Goal: Participate in discussion: Engage in conversation with other users on a specific topic

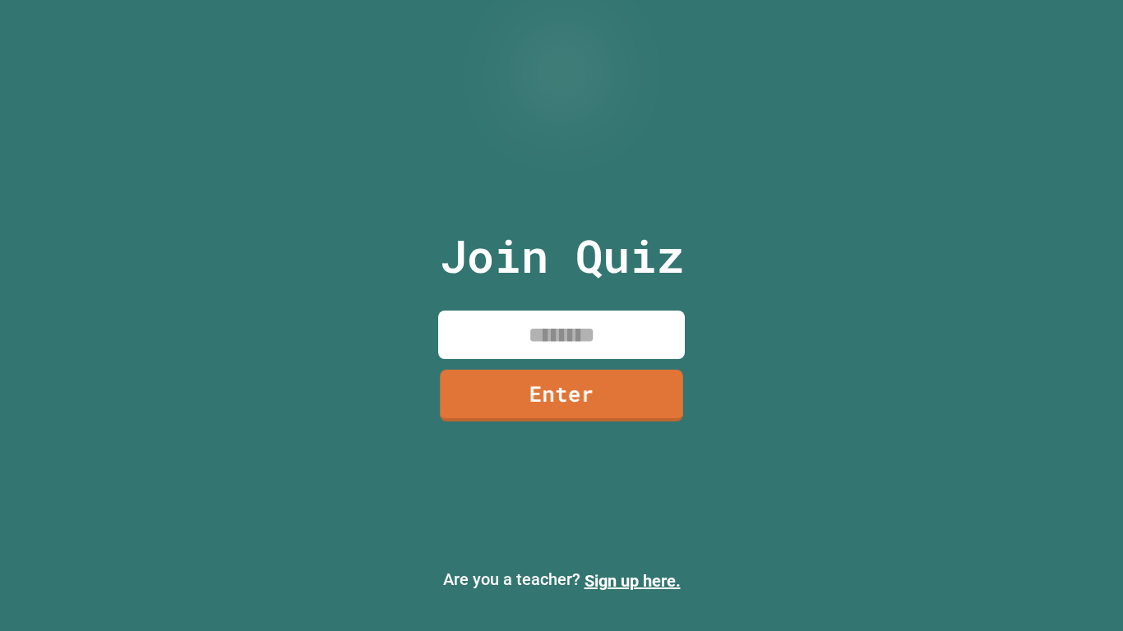
click at [575, 333] on input at bounding box center [561, 335] width 247 height 48
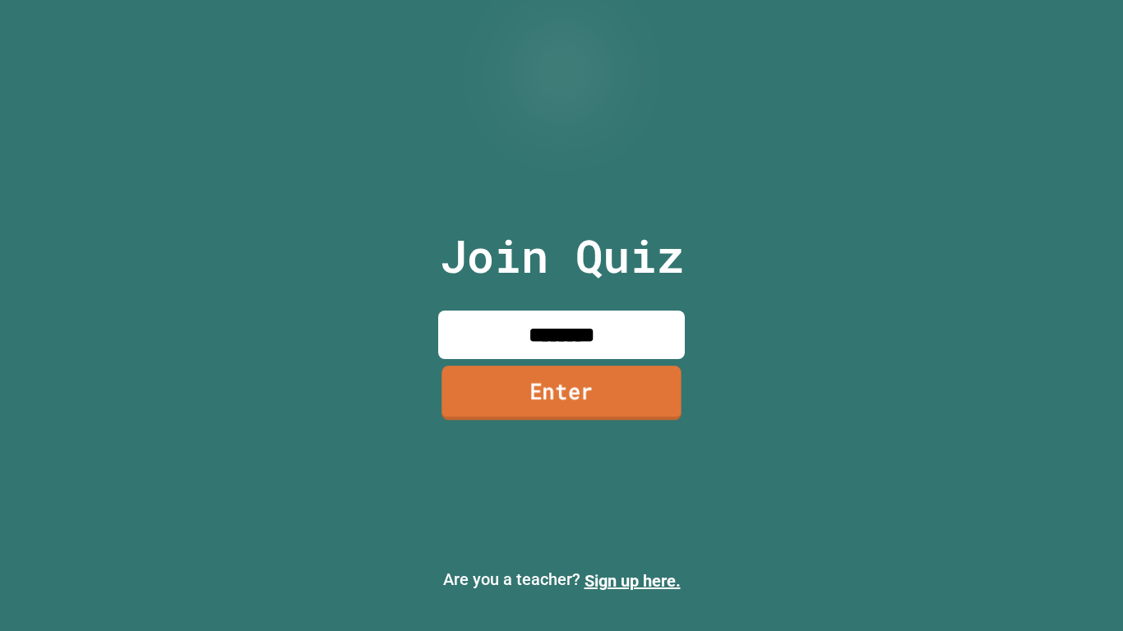
type input "********"
click at [597, 408] on link "Enter" at bounding box center [560, 393] width 239 height 54
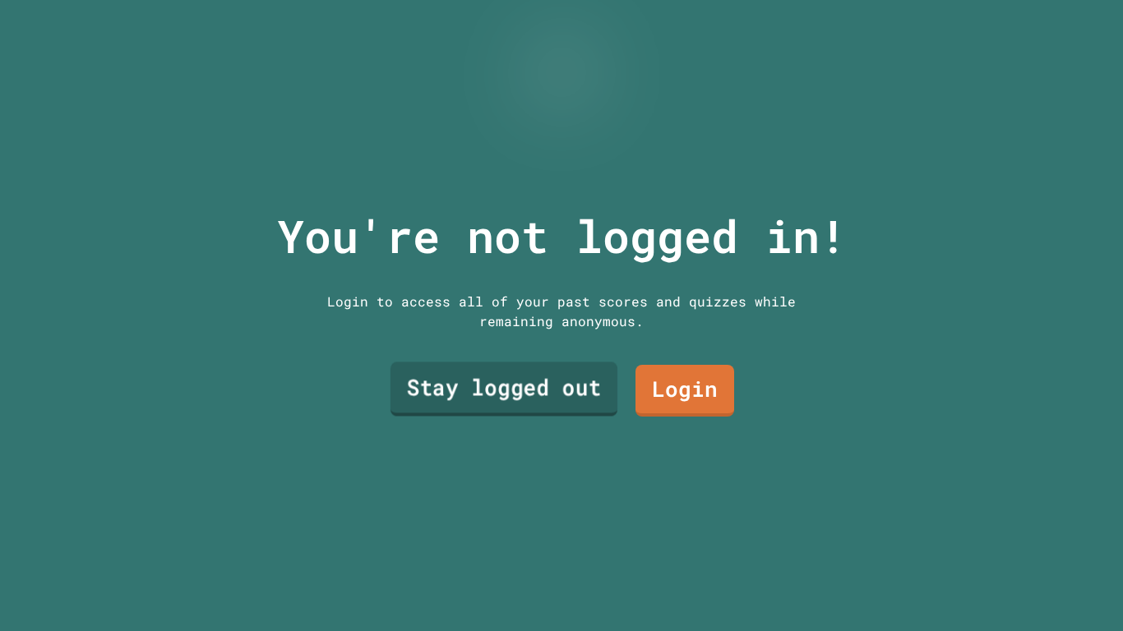
click at [578, 398] on link "Stay logged out" at bounding box center [503, 389] width 227 height 54
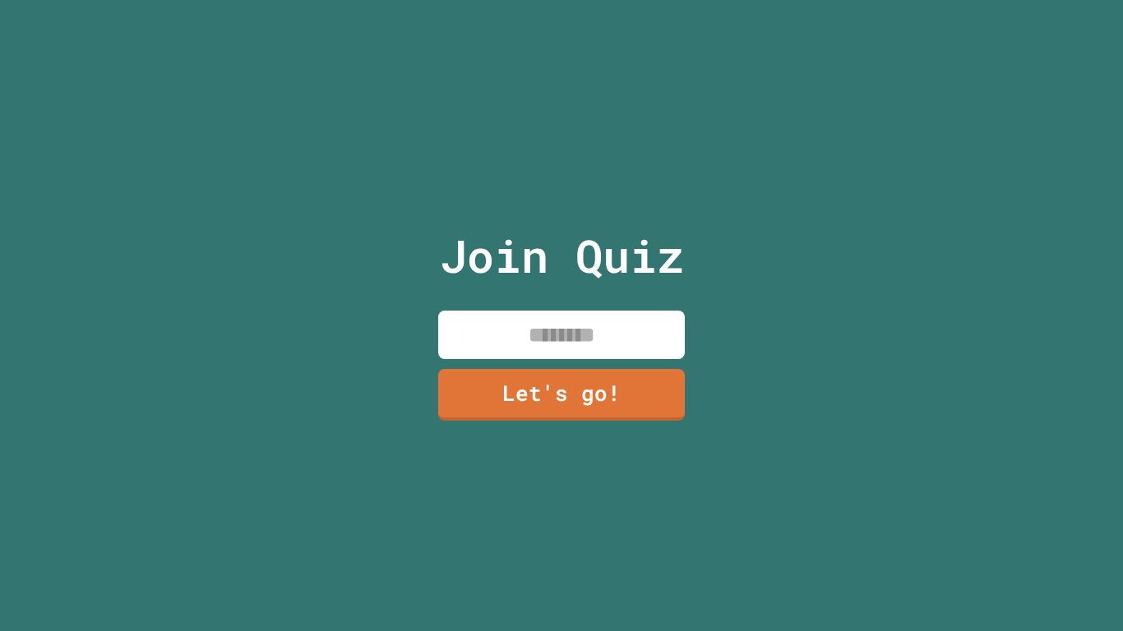
click at [492, 328] on input at bounding box center [561, 335] width 247 height 48
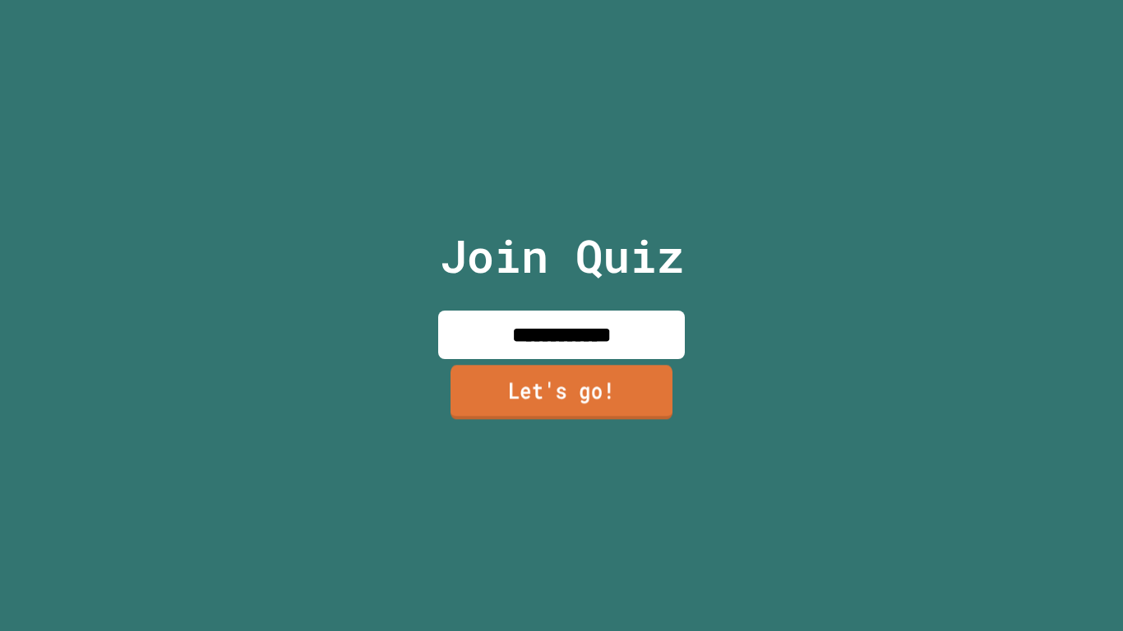
type input "**********"
click at [553, 399] on link "Let's go!" at bounding box center [561, 394] width 247 height 54
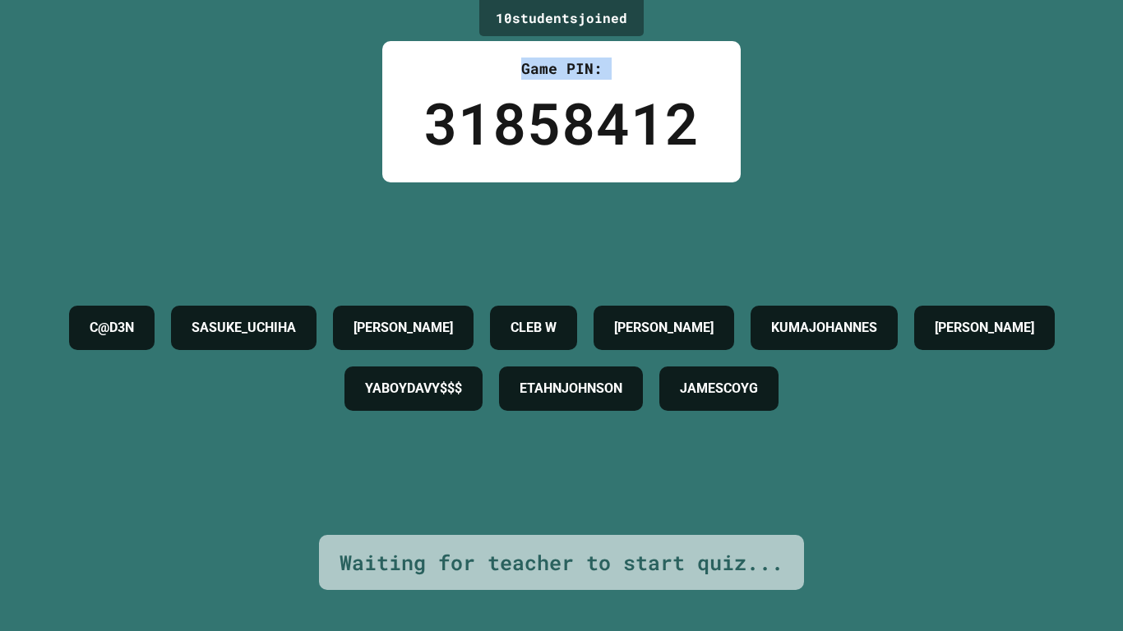
drag, startPoint x: 438, startPoint y: 136, endPoint x: 430, endPoint y: 58, distance: 79.3
click at [426, 56] on div "Game PIN: 31858412" at bounding box center [561, 111] width 358 height 141
drag, startPoint x: 448, startPoint y: 136, endPoint x: 438, endPoint y: 132, distance: 10.7
click at [441, 133] on div "31858412" at bounding box center [561, 123] width 276 height 86
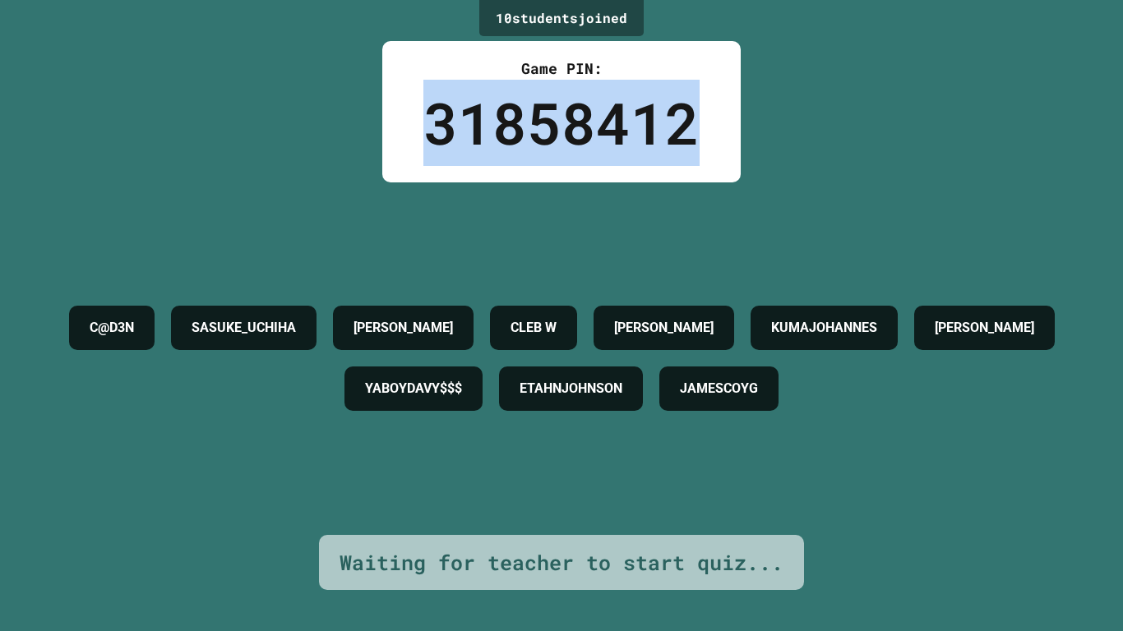
drag, startPoint x: 438, startPoint y: 132, endPoint x: 706, endPoint y: 147, distance: 268.3
click at [706, 147] on div "Game PIN: 31858412" at bounding box center [561, 111] width 358 height 141
copy div "31858412"
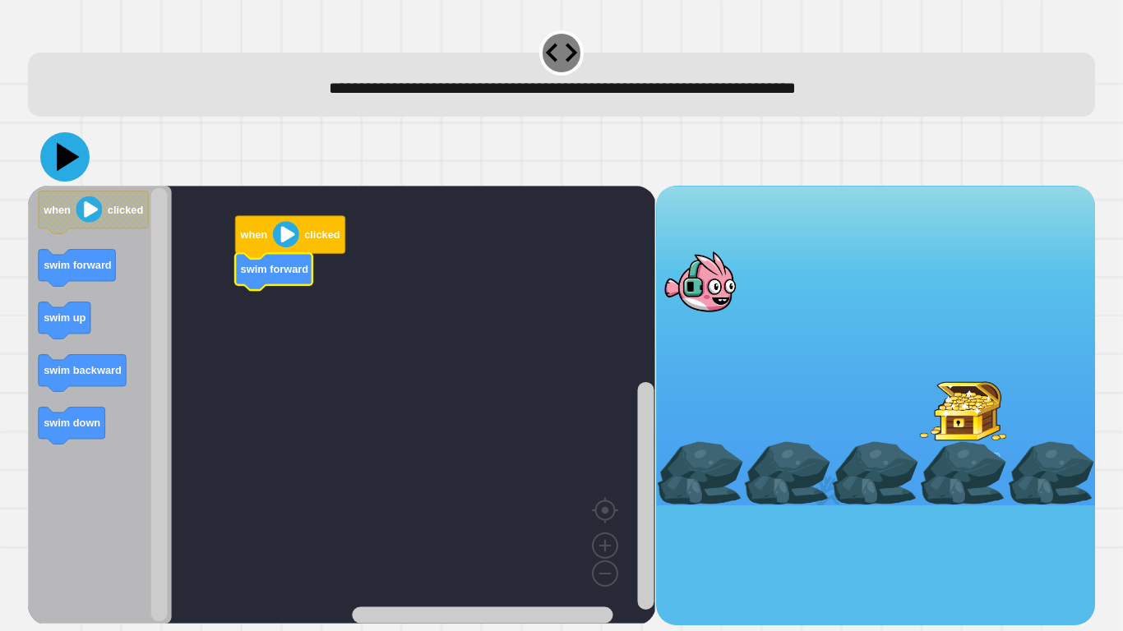
click at [46, 155] on icon at bounding box center [64, 156] width 49 height 49
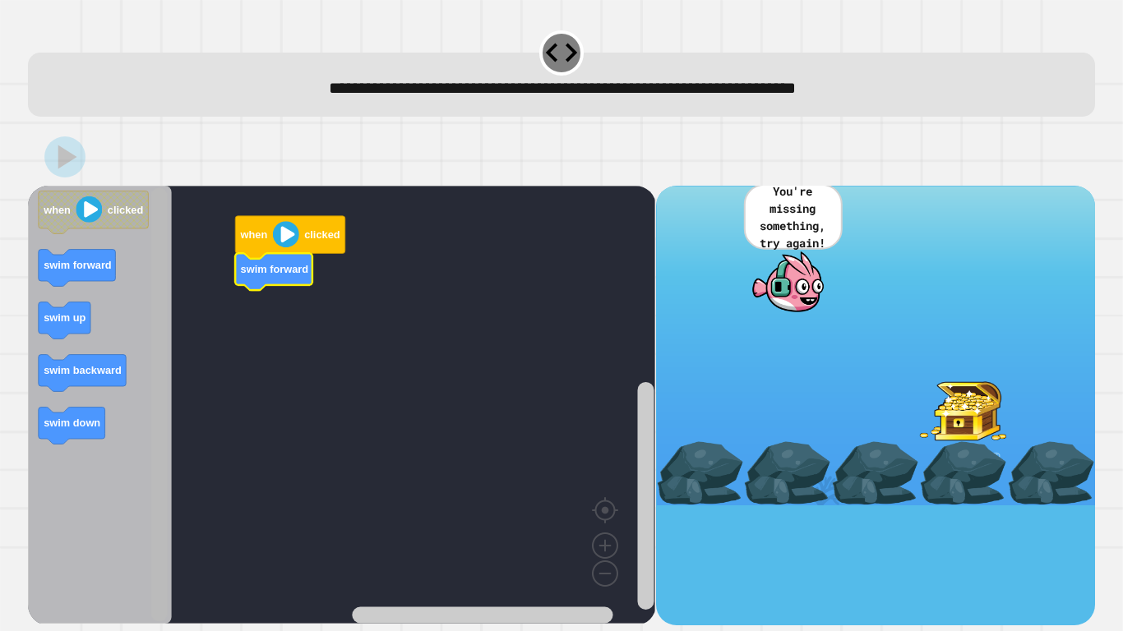
click at [168, 321] on rect "Blockly Workspace" at bounding box center [159, 405] width 21 height 434
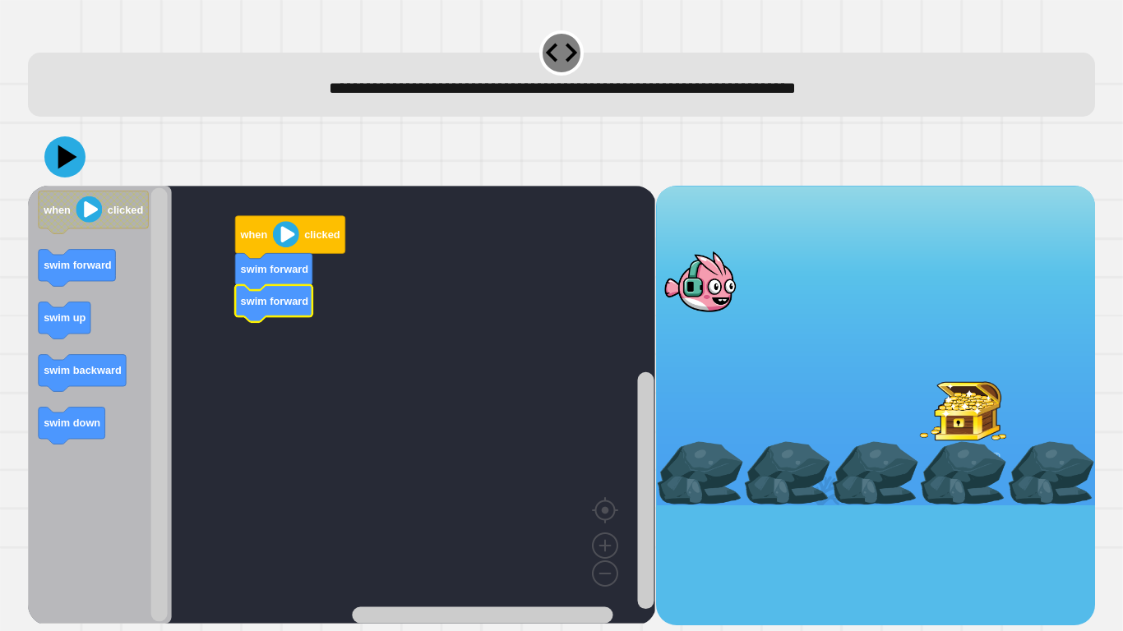
click at [86, 404] on icon "Blockly Workspace" at bounding box center [100, 405] width 144 height 438
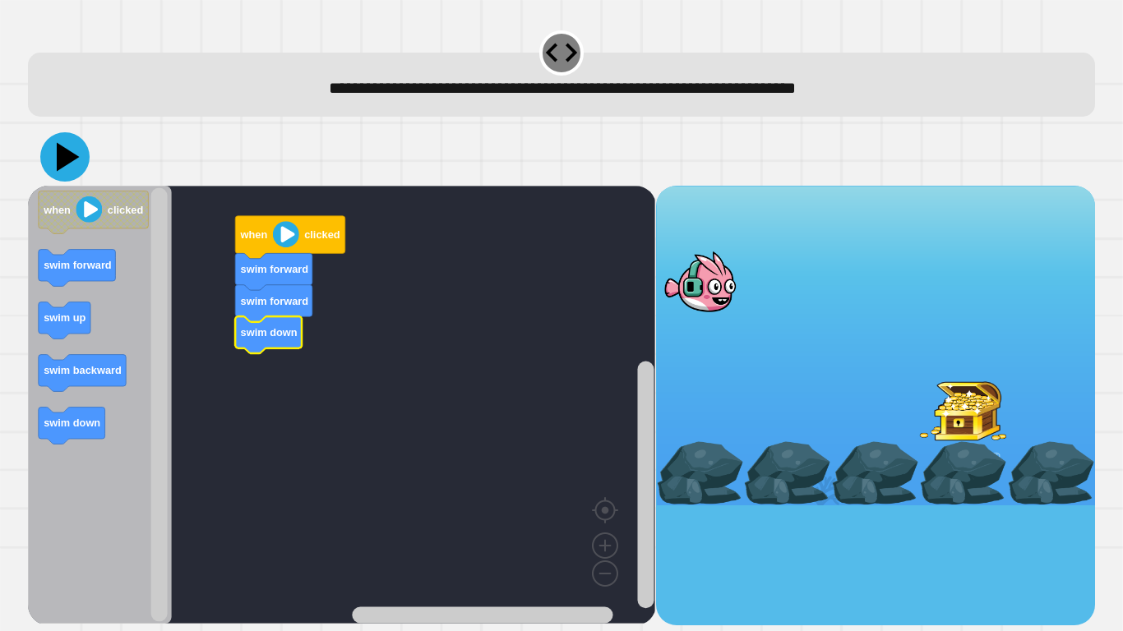
click at [76, 164] on icon at bounding box center [64, 156] width 49 height 49
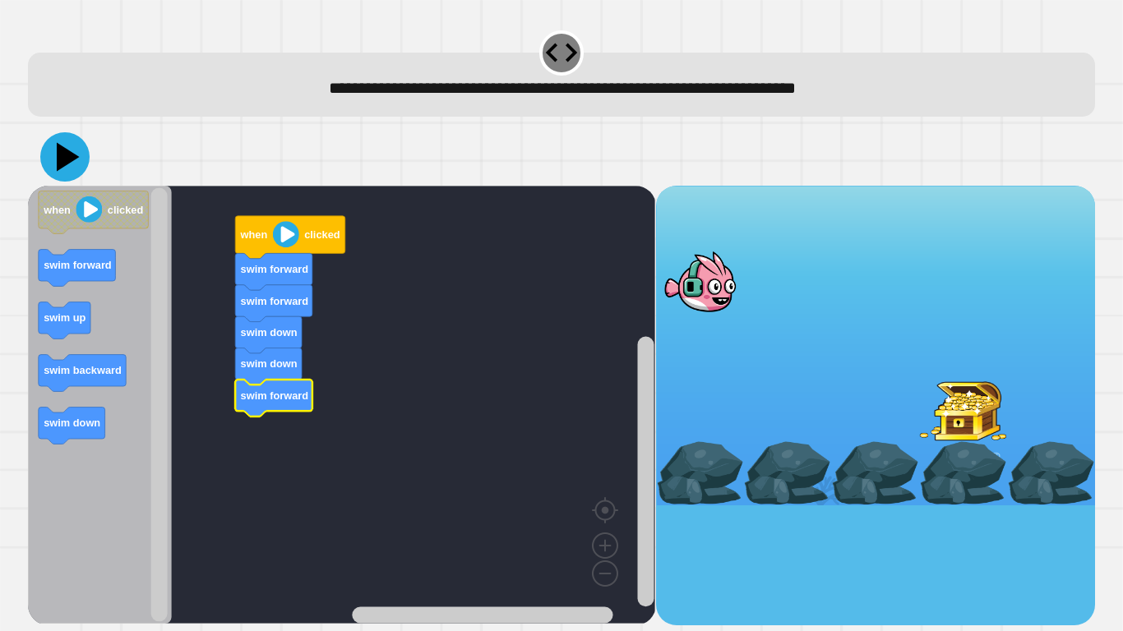
click at [57, 159] on icon at bounding box center [64, 156] width 49 height 49
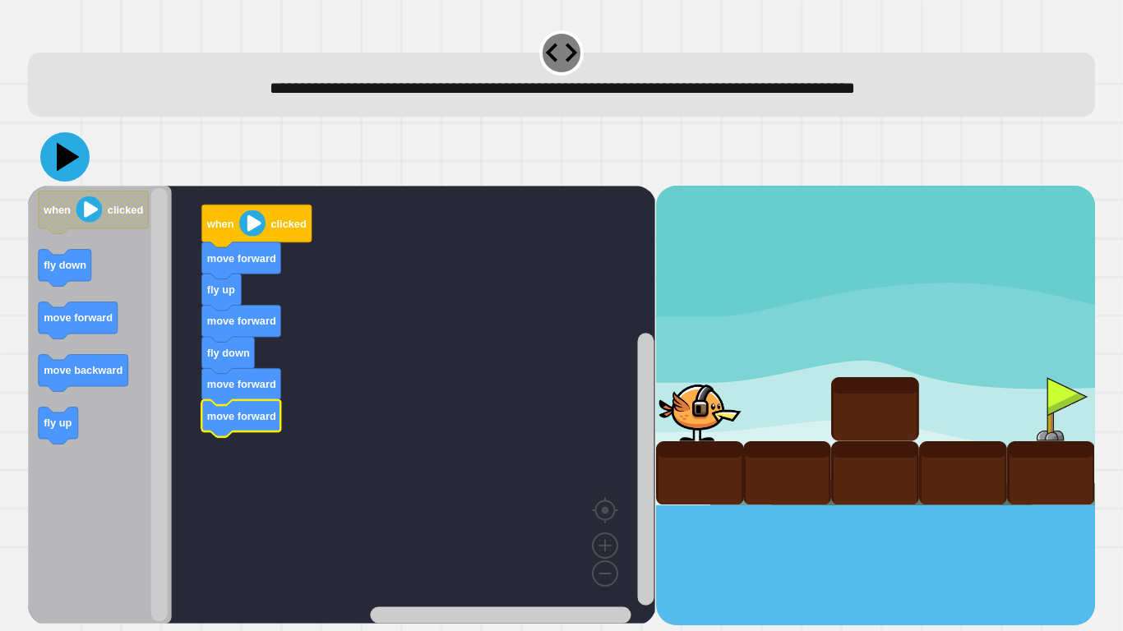
click at [58, 168] on icon at bounding box center [64, 156] width 49 height 49
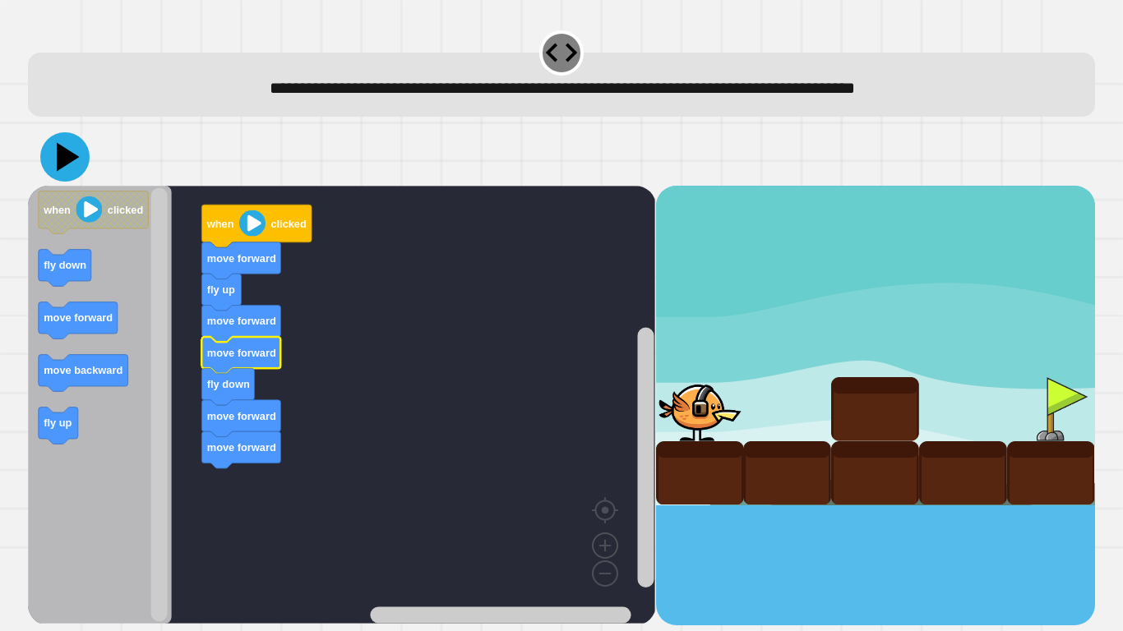
drag, startPoint x: 88, startPoint y: 160, endPoint x: 79, endPoint y: 159, distance: 9.1
click at [80, 159] on button at bounding box center [64, 156] width 49 height 49
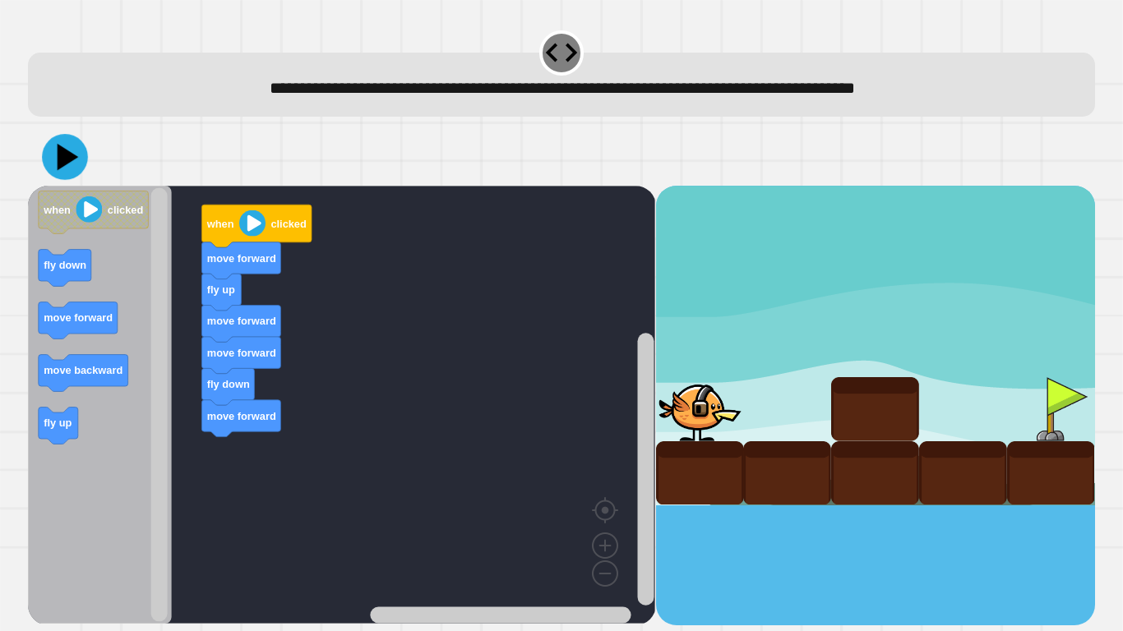
click at [58, 151] on icon at bounding box center [65, 157] width 46 height 46
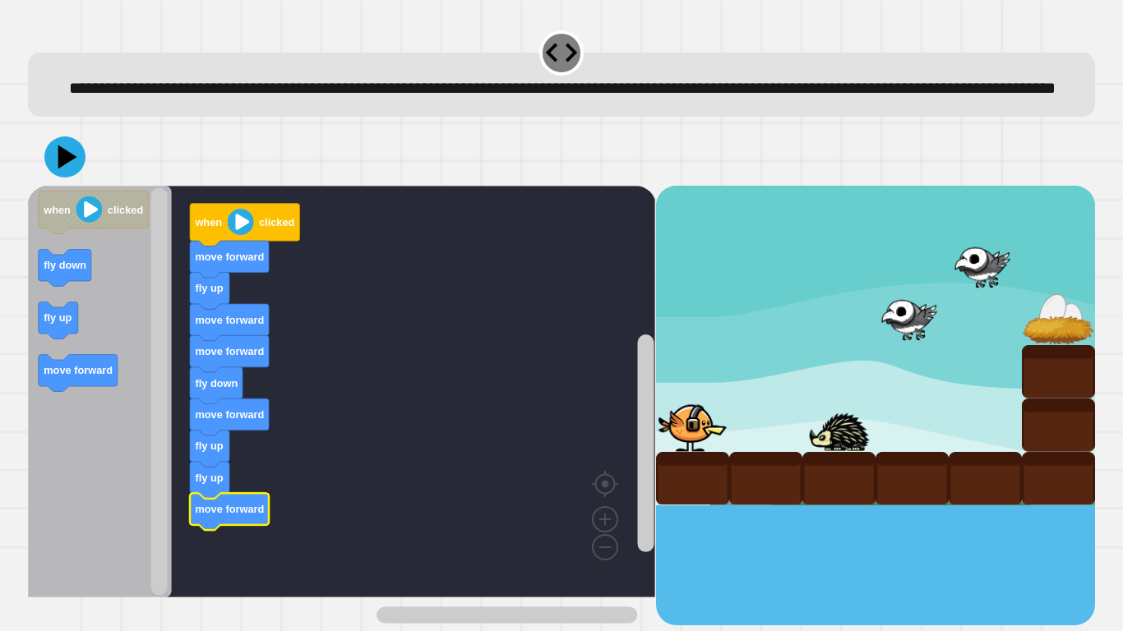
click at [80, 175] on icon at bounding box center [64, 156] width 41 height 41
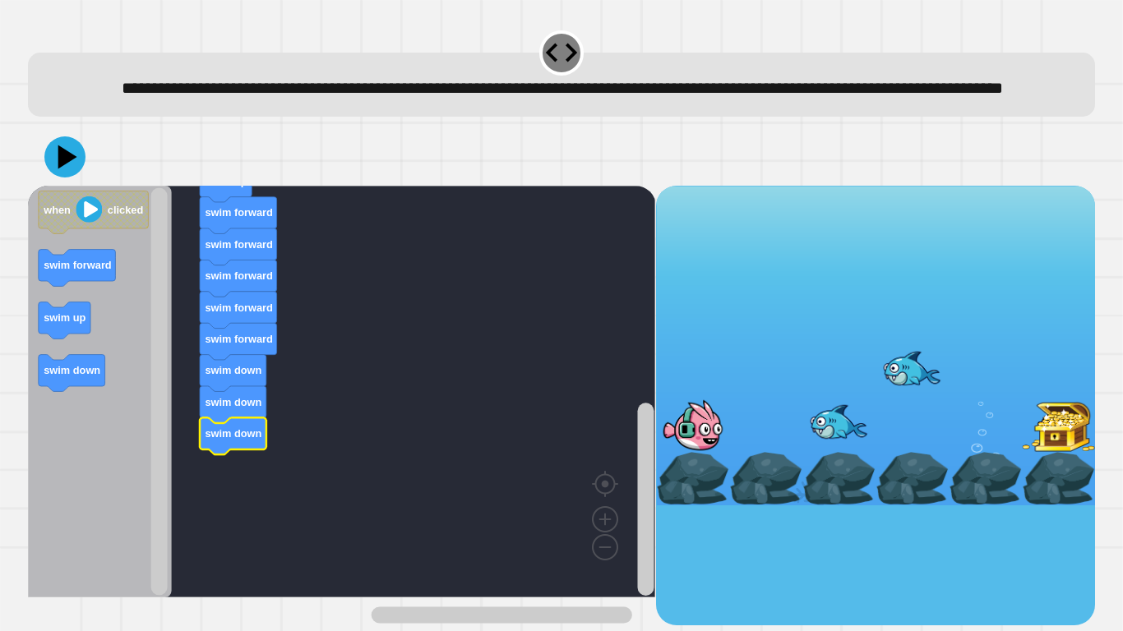
click at [69, 178] on icon at bounding box center [64, 156] width 41 height 41
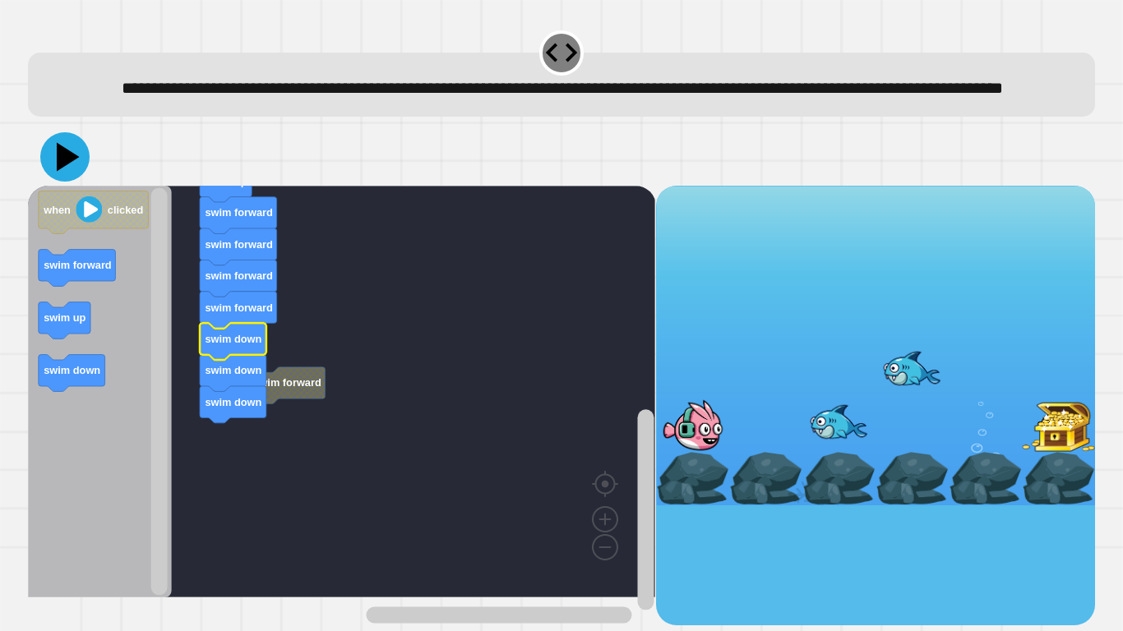
click at [64, 172] on icon at bounding box center [68, 157] width 23 height 29
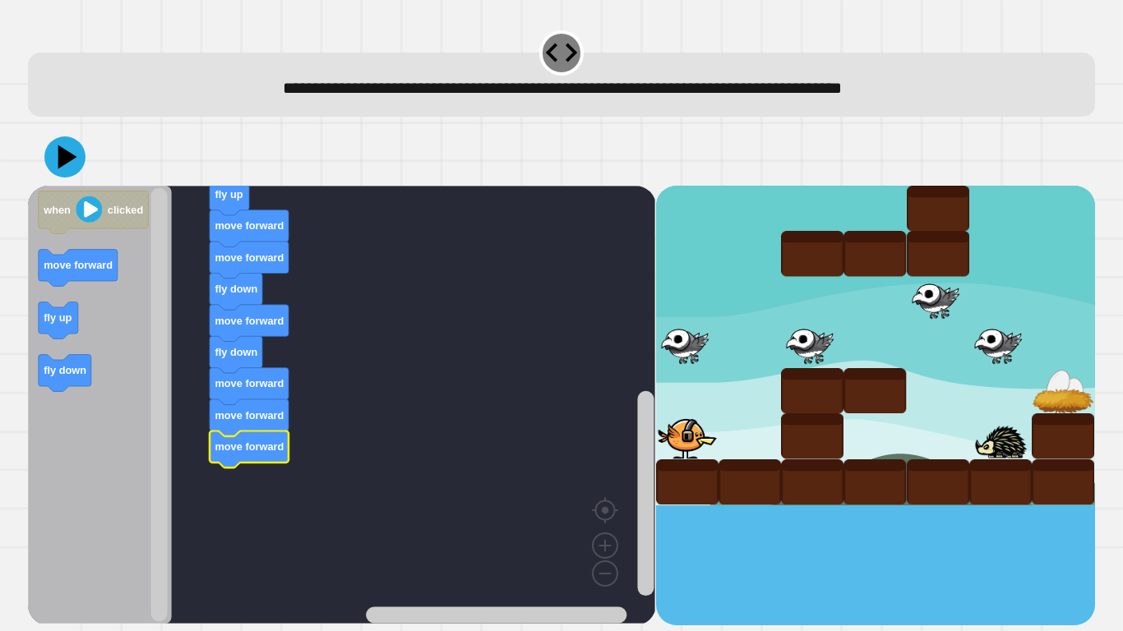
click at [65, 167] on icon at bounding box center [64, 156] width 41 height 41
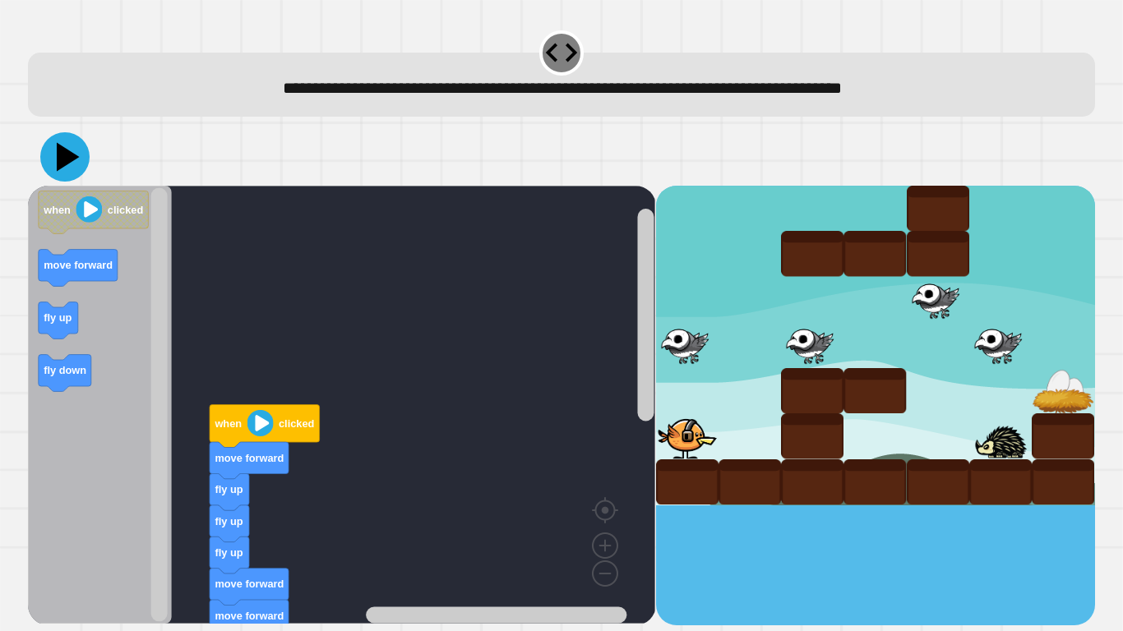
click at [58, 175] on icon at bounding box center [64, 156] width 49 height 49
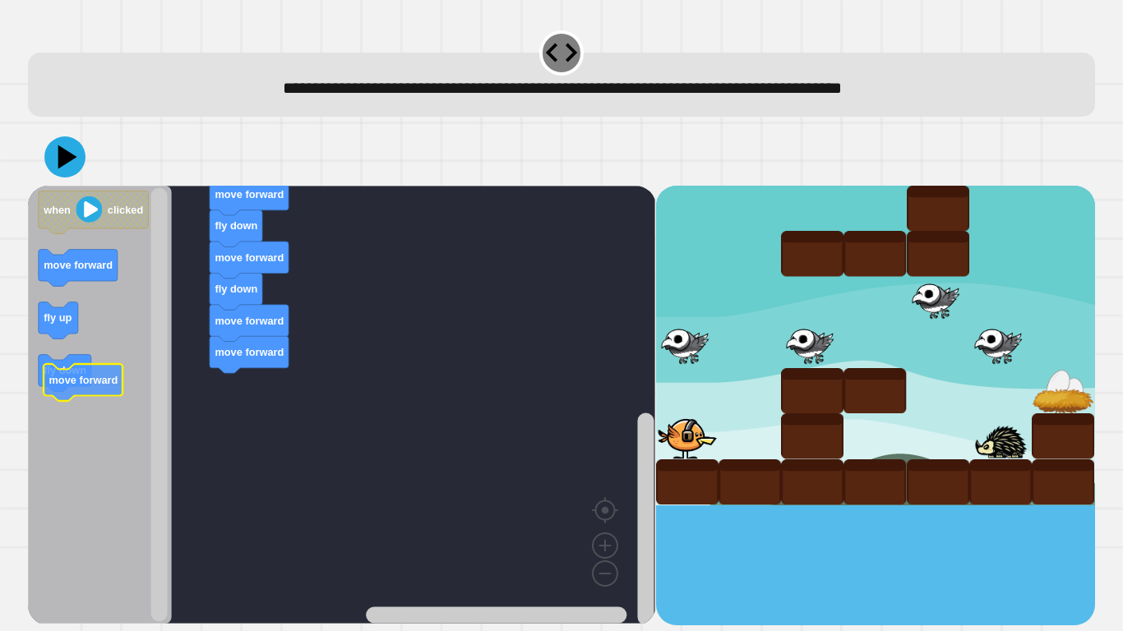
click at [90, 365] on icon "Blockly Workspace" at bounding box center [65, 373] width 53 height 37
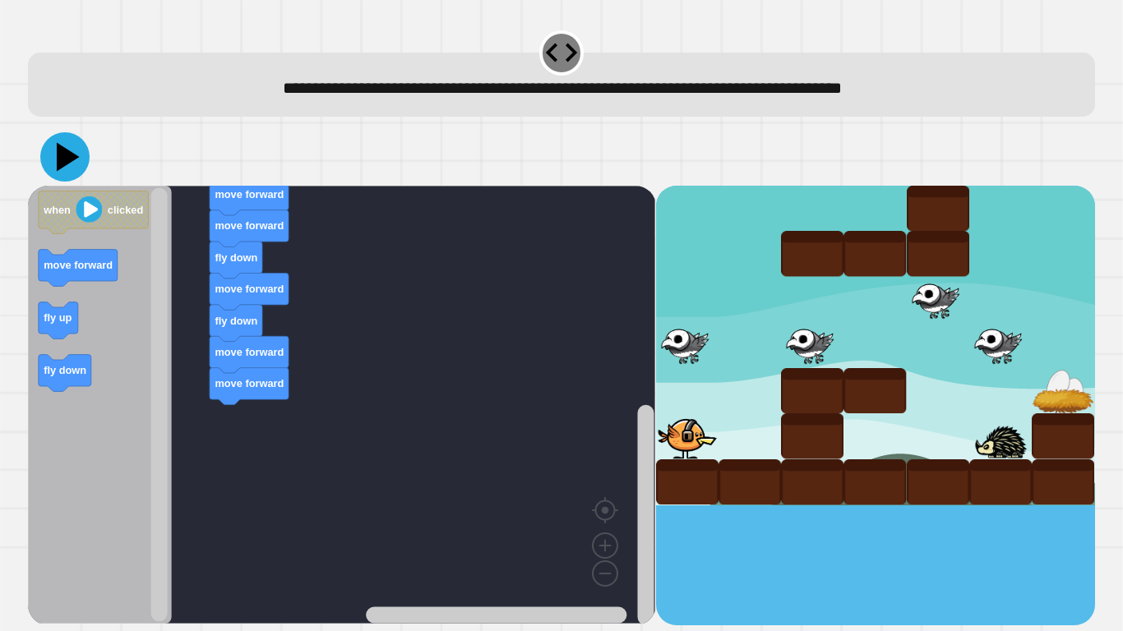
click at [57, 158] on icon at bounding box center [64, 156] width 49 height 49
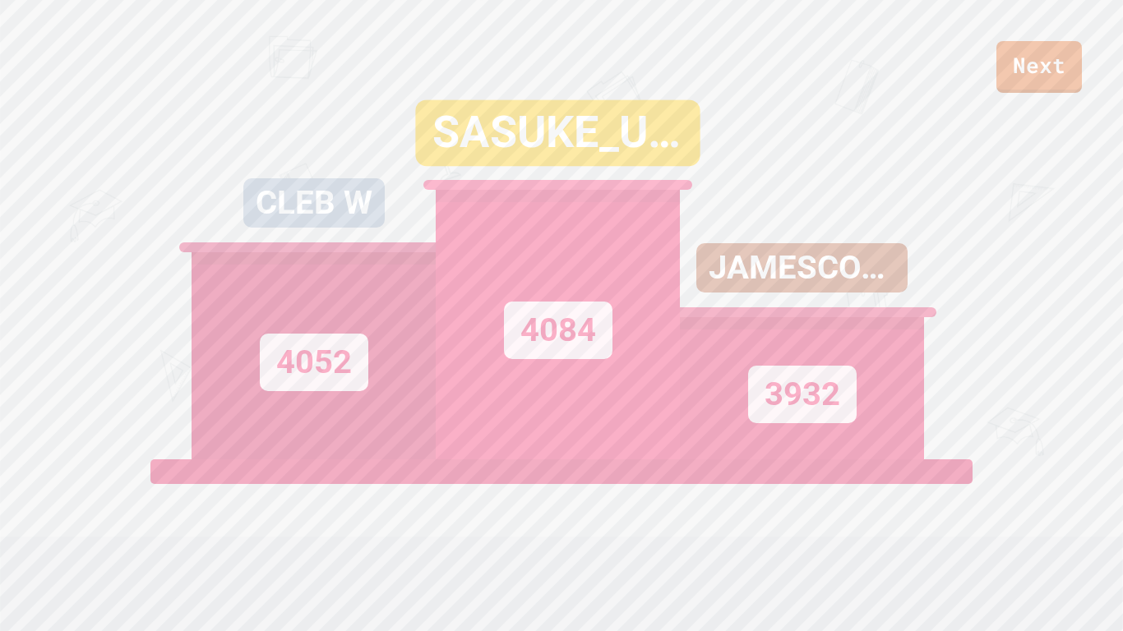
drag, startPoint x: 713, startPoint y: 417, endPoint x: 914, endPoint y: 441, distance: 202.9
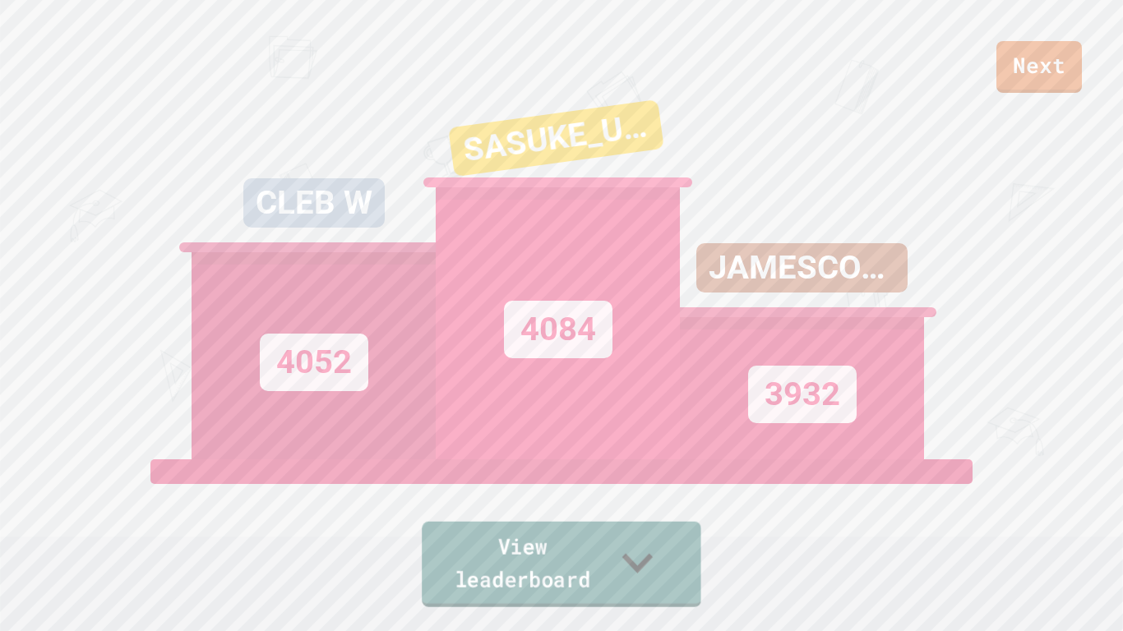
click at [510, 559] on link "View leaderboard" at bounding box center [561, 564] width 279 height 85
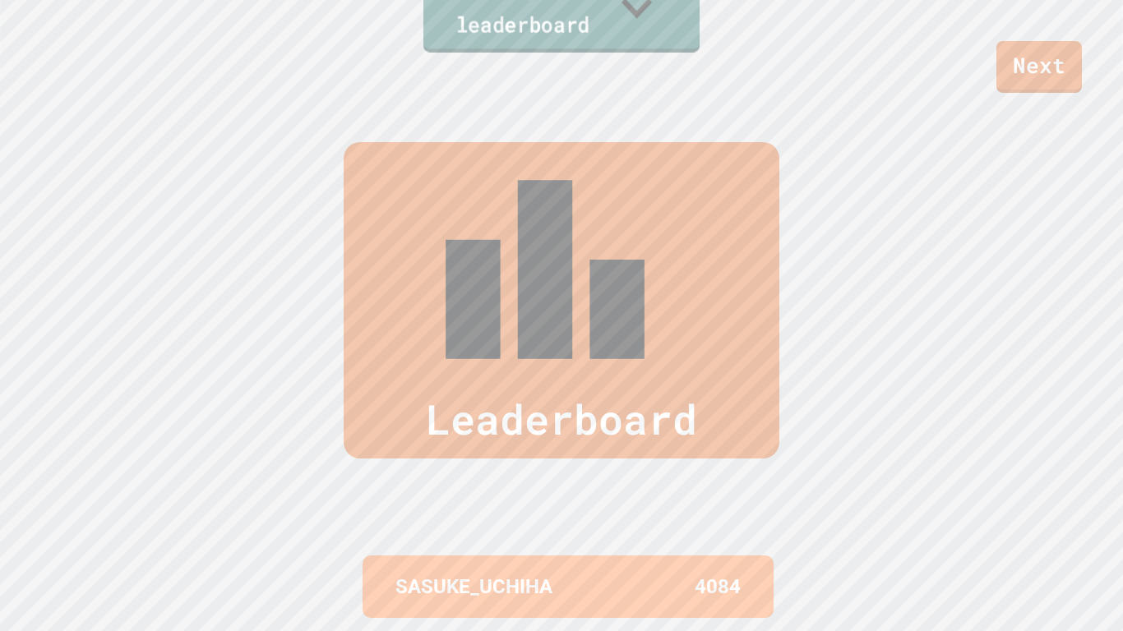
scroll to position [631, 0]
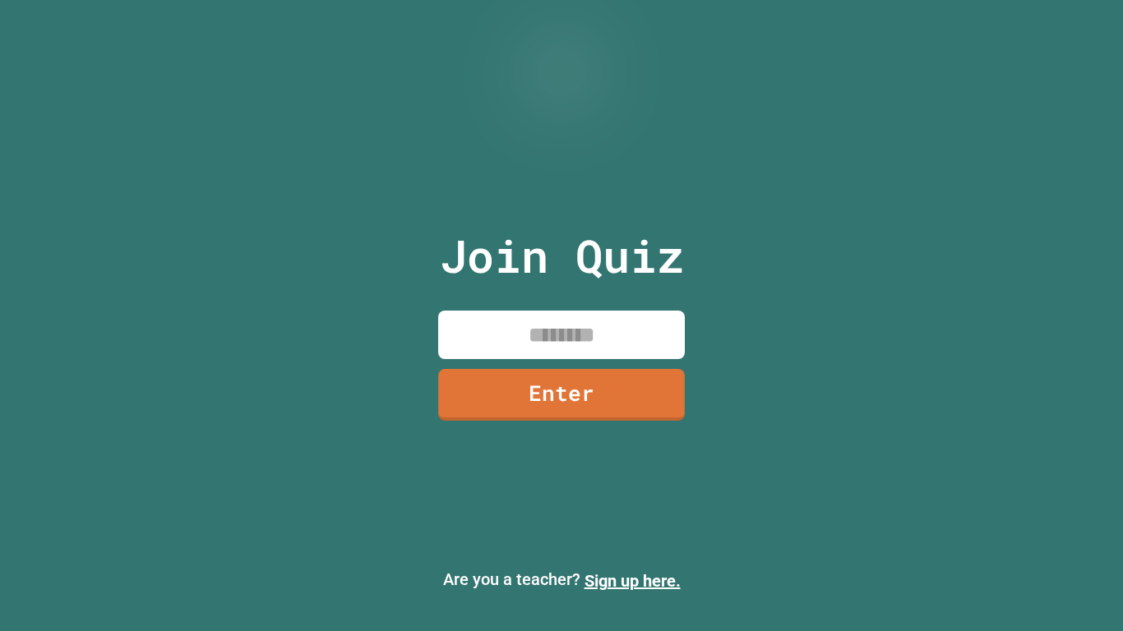
click at [549, 340] on input at bounding box center [561, 335] width 247 height 48
paste input "********"
type input "********"
click at [578, 400] on link "Enter" at bounding box center [561, 393] width 239 height 54
